Goal: Navigation & Orientation: Find specific page/section

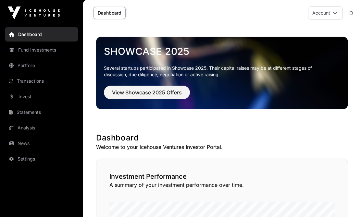
click at [23, 99] on link "Invest" at bounding box center [41, 97] width 73 height 14
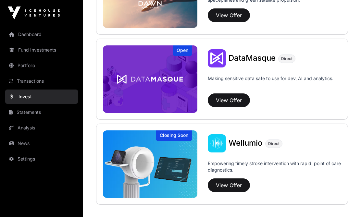
scroll to position [810, 0]
click at [26, 80] on link "Transactions" at bounding box center [41, 81] width 73 height 14
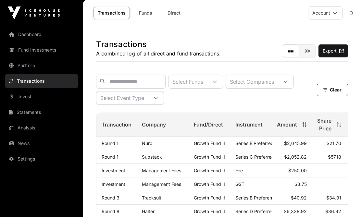
click at [173, 13] on link "Direct" at bounding box center [174, 13] width 26 height 12
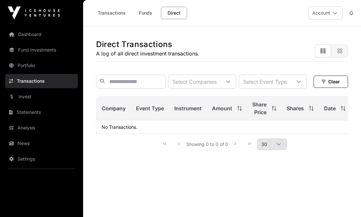
click at [29, 34] on link "Dashboard" at bounding box center [41, 34] width 73 height 14
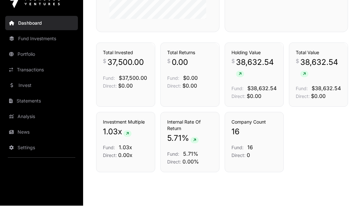
scroll to position [451, 0]
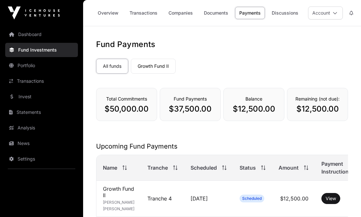
scroll to position [23, 0]
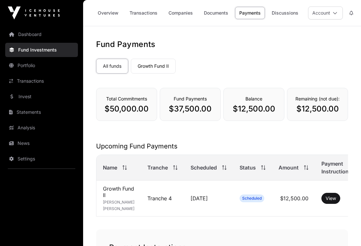
scroll to position [23, 0]
